Goal: Ask a question

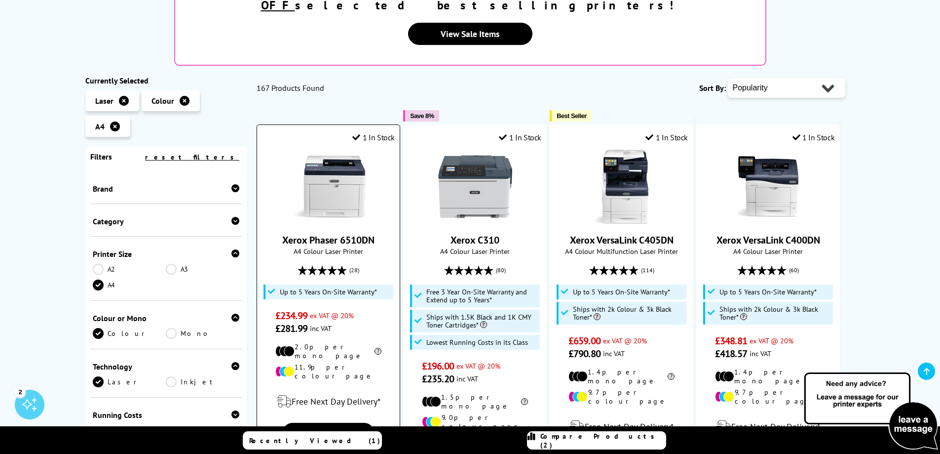
scroll to position [247, 0]
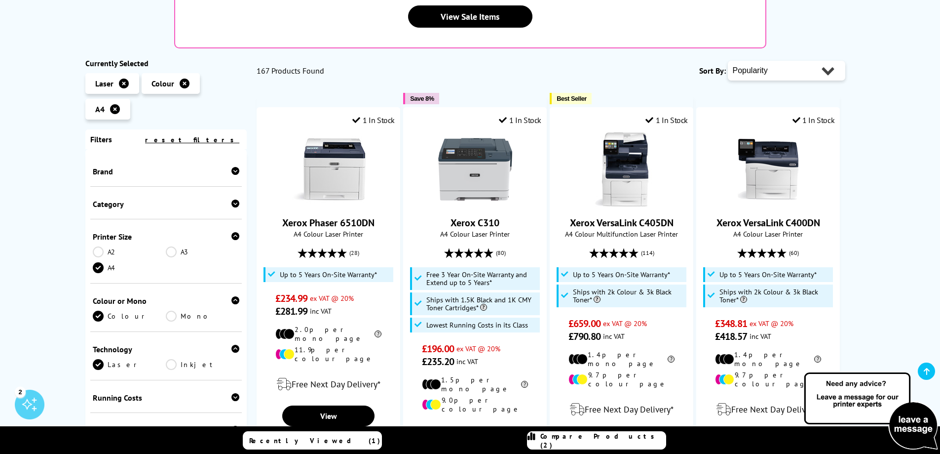
click at [146, 166] on div "Brand" at bounding box center [166, 171] width 147 height 10
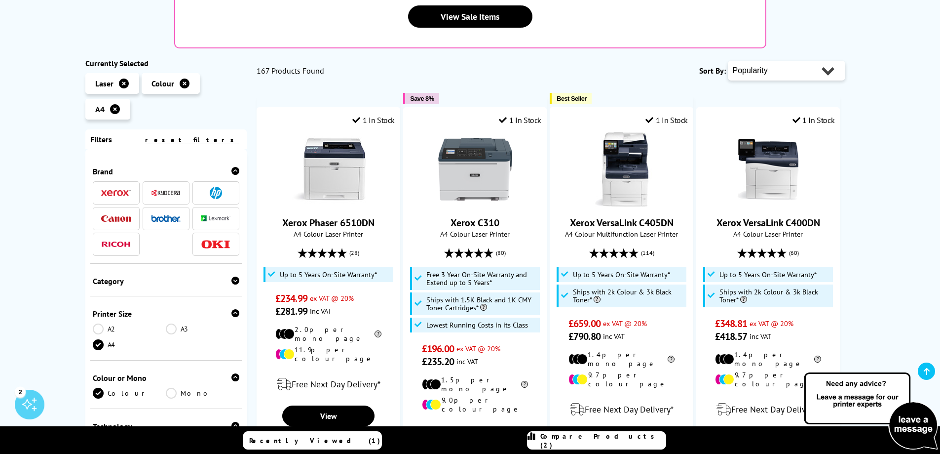
click at [169, 215] on img at bounding box center [166, 218] width 30 height 7
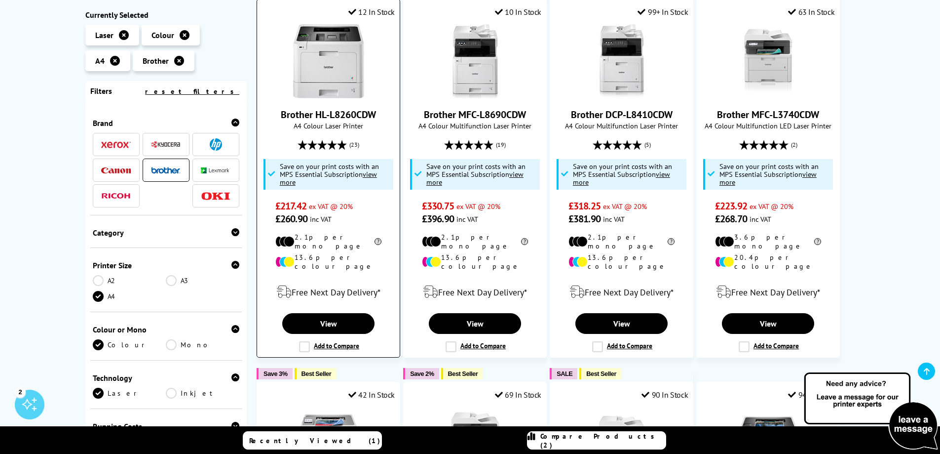
scroll to position [197, 0]
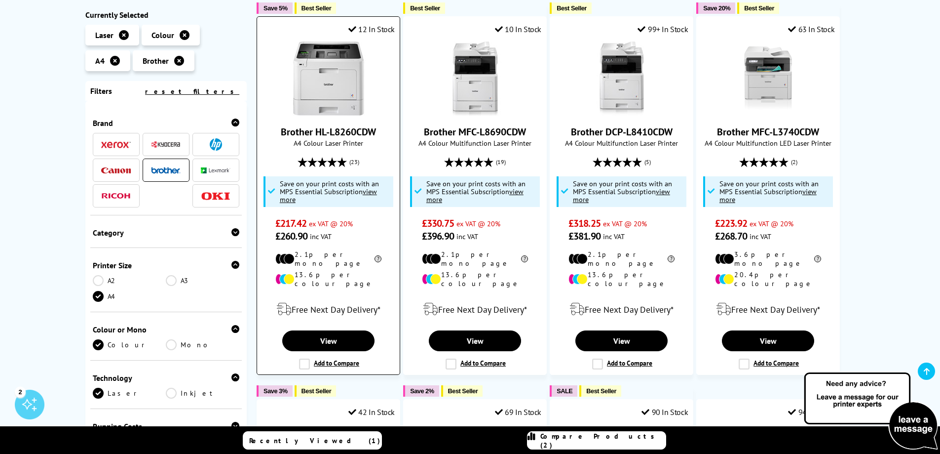
click at [328, 131] on link "Brother HL-L8260CDW" at bounding box center [328, 131] width 95 height 13
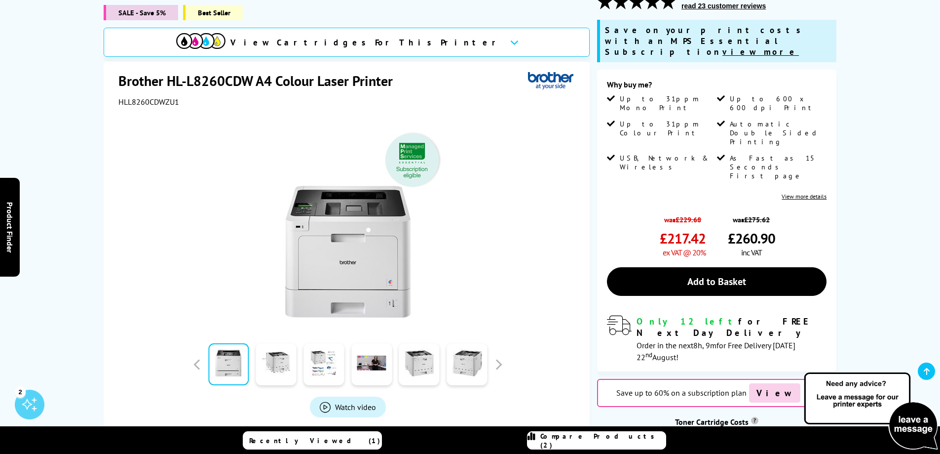
click at [911, 437] on img at bounding box center [871, 411] width 138 height 81
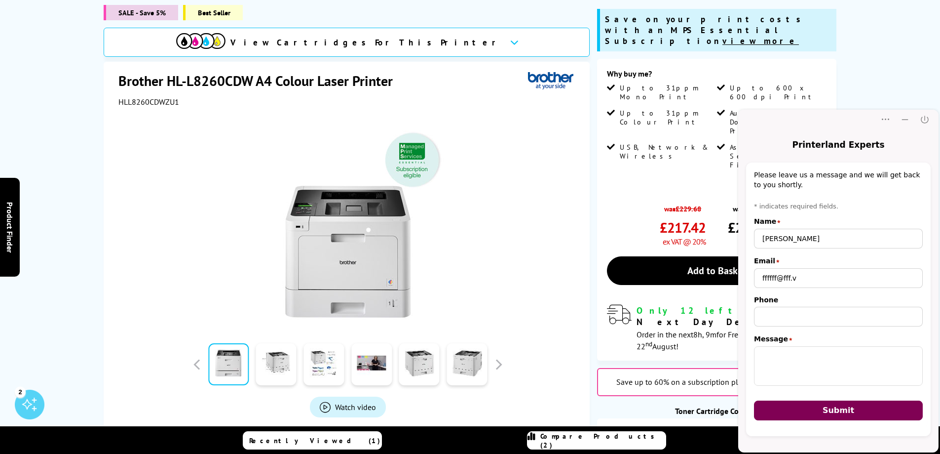
scroll to position [148, 0]
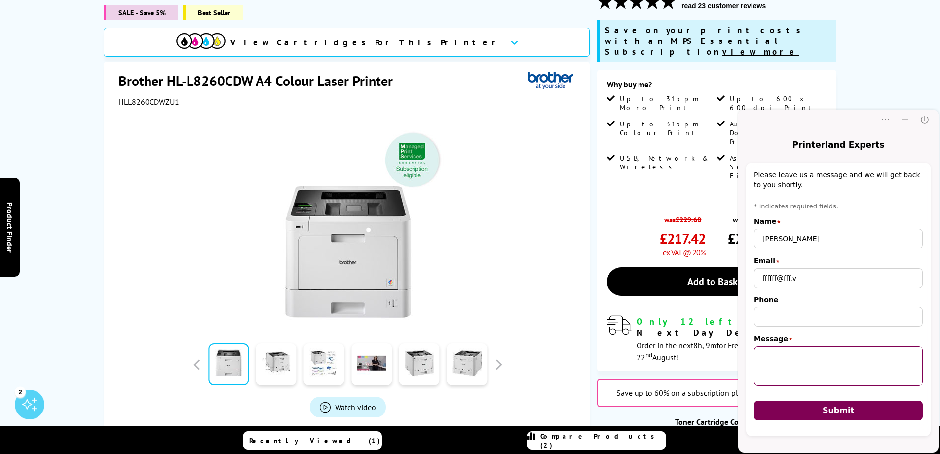
click at [831, 356] on textarea "Message" at bounding box center [838, 365] width 169 height 39
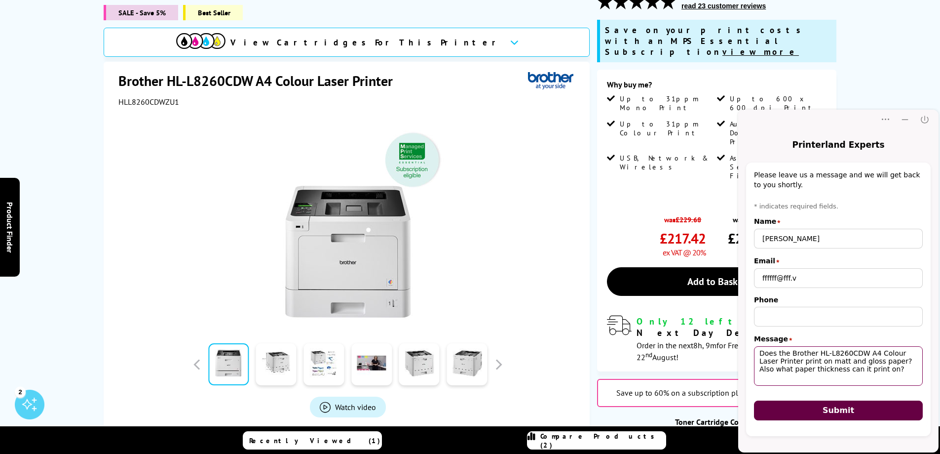
type textarea "Does the Brother HL-L8260CDW A4 Colour Laser Printer print on matt and gloss pa…"
click at [848, 417] on button "Submit" at bounding box center [838, 410] width 169 height 20
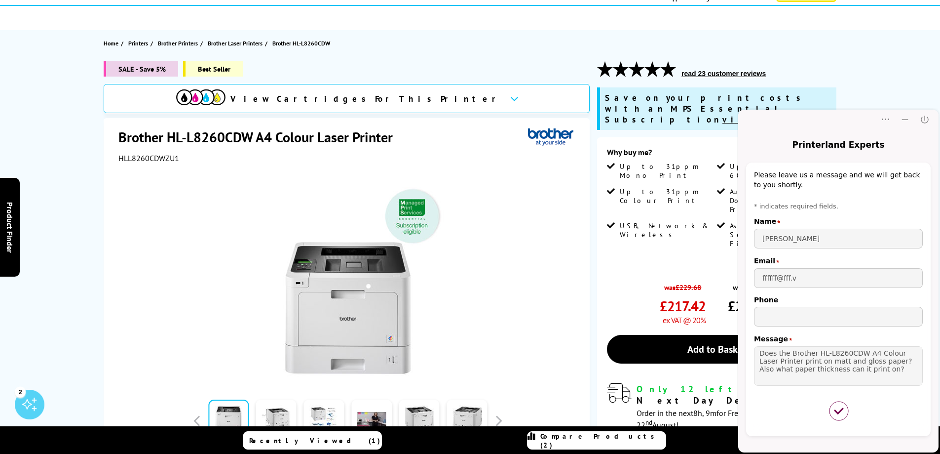
scroll to position [49, 0]
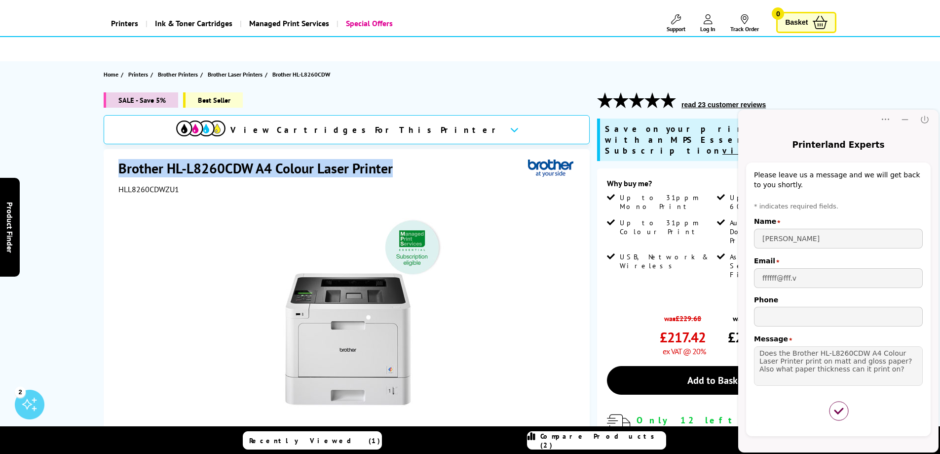
drag, startPoint x: 392, startPoint y: 167, endPoint x: 118, endPoint y: 169, distance: 274.0
click at [118, 169] on h1 "Brother HL-L8260CDW A4 Colour Laser Printer" at bounding box center [260, 168] width 284 height 18
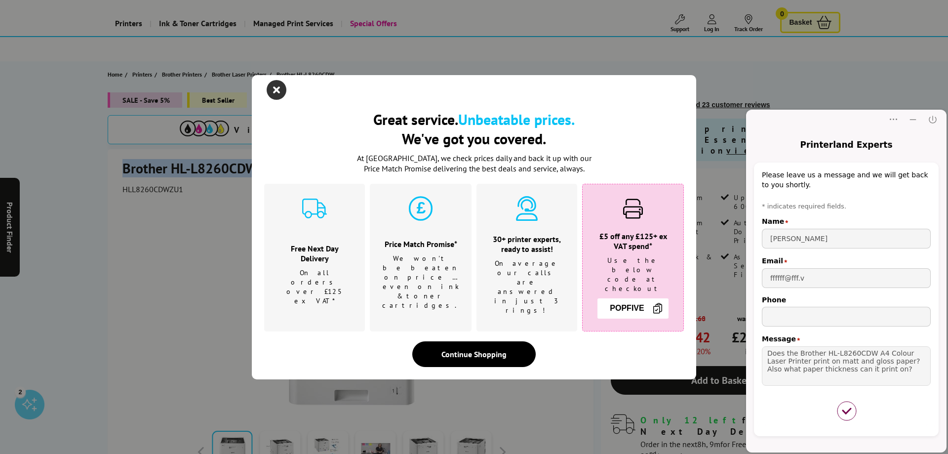
click at [274, 100] on icon "close modal" at bounding box center [277, 90] width 20 height 20
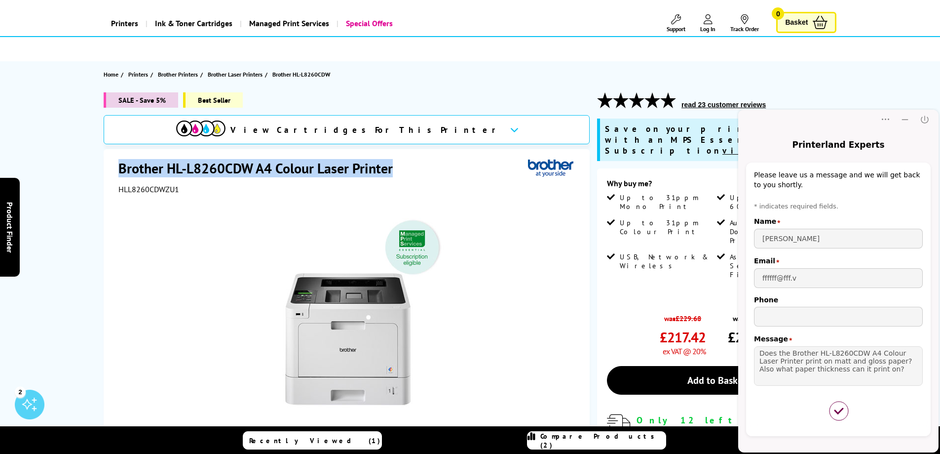
copy h1 "Brother HL-L8260CDW A4 Colour Laser Printer"
